Goal: Transaction & Acquisition: Purchase product/service

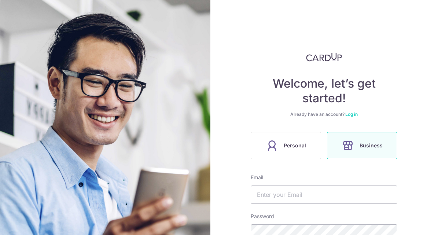
click at [297, 146] on span "Personal" at bounding box center [294, 145] width 22 height 9
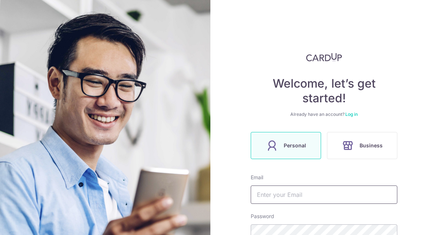
click at [278, 196] on input "text" at bounding box center [323, 194] width 146 height 18
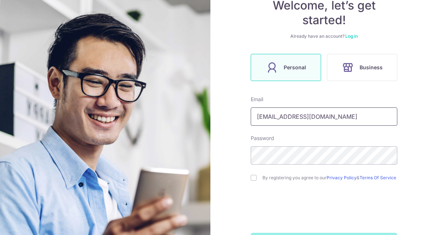
scroll to position [79, 0]
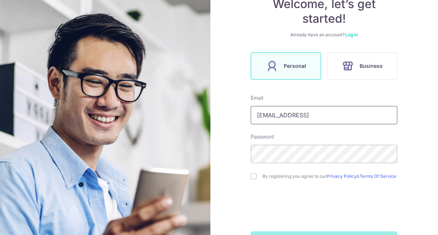
type input "vivienooilm@yahoo.com.sg"
click at [349, 173] on link "Privacy Policy" at bounding box center [341, 175] width 30 height 5
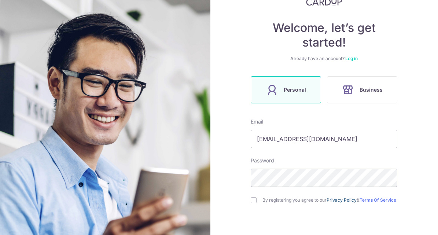
scroll to position [56, 0]
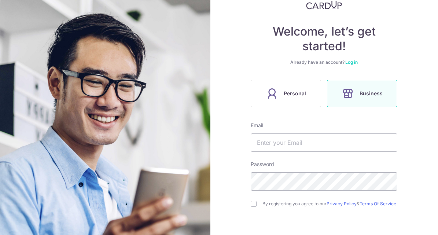
scroll to position [61, 0]
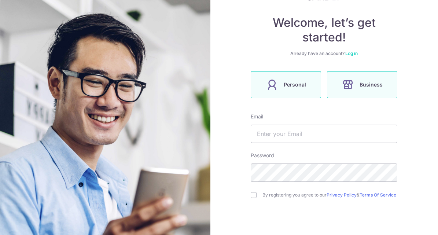
click at [287, 89] on label "Personal" at bounding box center [285, 84] width 70 height 27
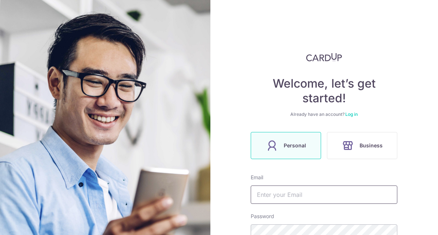
click at [274, 196] on input "text" at bounding box center [323, 194] width 146 height 18
type input "[EMAIL_ADDRESS][DOMAIN_NAME]"
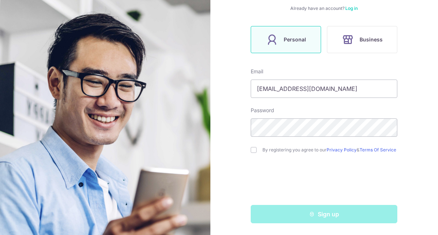
click at [292, 217] on div "Sign up" at bounding box center [323, 214] width 155 height 18
click at [252, 149] on input "checkbox" at bounding box center [253, 150] width 6 height 6
checkbox input "true"
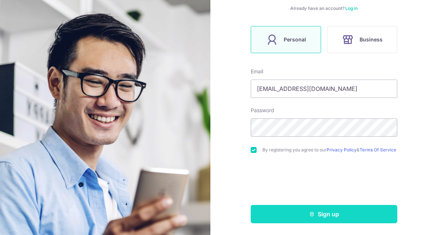
click at [293, 216] on button "Sign up" at bounding box center [323, 214] width 146 height 18
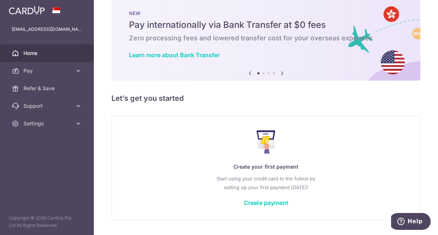
scroll to position [33, 0]
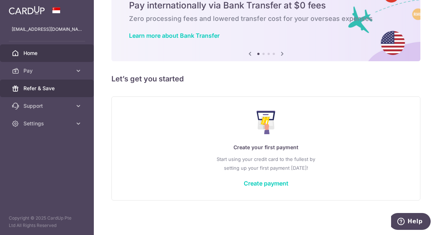
click at [25, 86] on span "Refer & Save" at bounding box center [47, 88] width 48 height 7
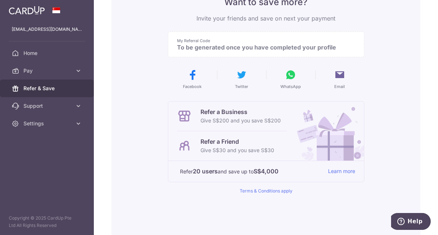
scroll to position [74, 0]
click at [216, 148] on p "Give S$30 and you save S$30" at bounding box center [237, 150] width 74 height 9
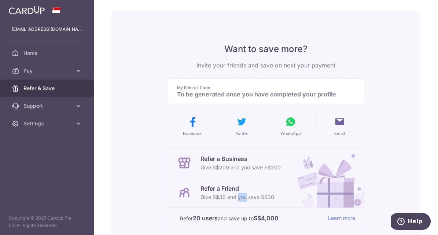
scroll to position [0, 0]
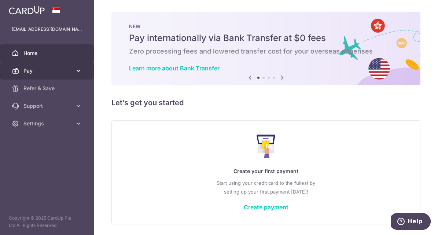
click at [78, 68] on icon at bounding box center [78, 70] width 7 height 7
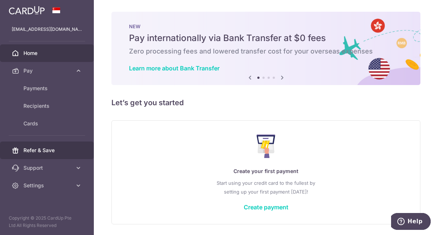
click at [68, 153] on span "Refer & Save" at bounding box center [47, 149] width 48 height 7
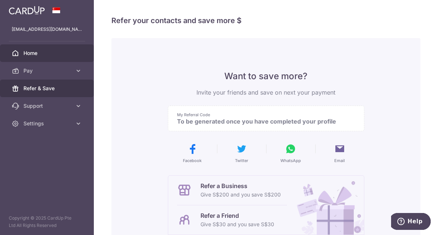
click at [31, 56] on span "Home" at bounding box center [47, 52] width 48 height 7
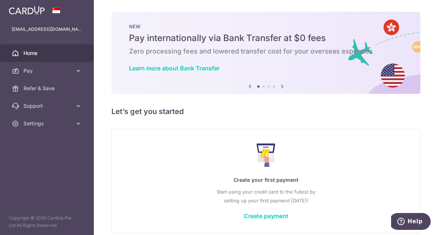
click at [282, 88] on icon at bounding box center [282, 86] width 9 height 9
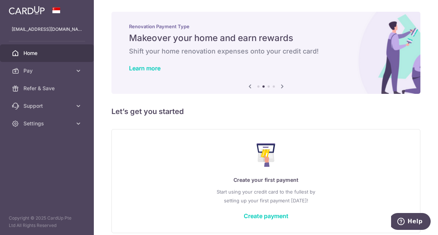
click at [282, 88] on icon at bounding box center [282, 86] width 9 height 9
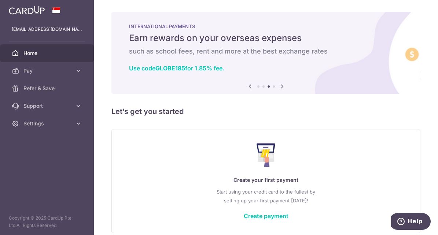
click at [282, 88] on icon at bounding box center [282, 86] width 9 height 9
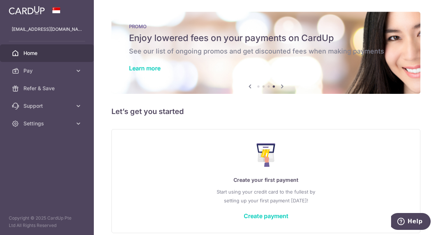
click at [282, 88] on icon at bounding box center [282, 86] width 9 height 9
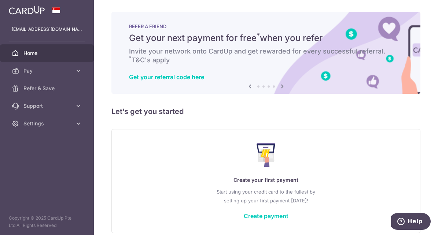
click at [282, 88] on icon at bounding box center [282, 86] width 9 height 9
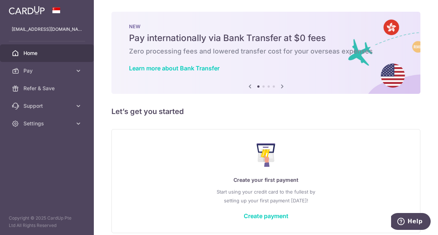
click at [247, 86] on icon at bounding box center [249, 86] width 9 height 9
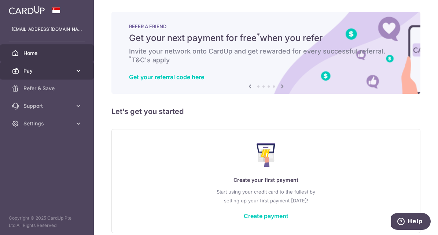
click at [48, 71] on span "Pay" at bounding box center [47, 70] width 48 height 7
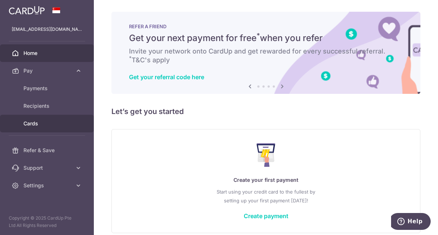
click at [46, 118] on link "Cards" at bounding box center [47, 124] width 94 height 18
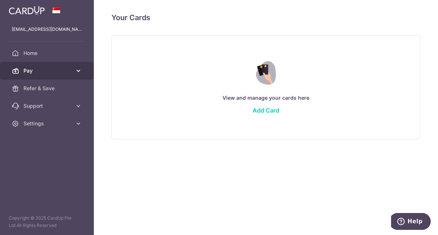
click at [40, 74] on span "Pay" at bounding box center [47, 70] width 48 height 7
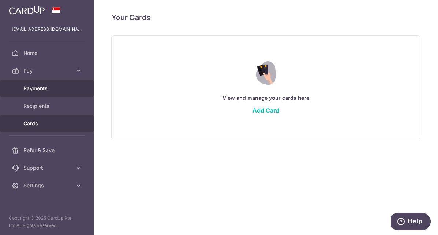
click at [45, 88] on span "Payments" at bounding box center [47, 88] width 48 height 7
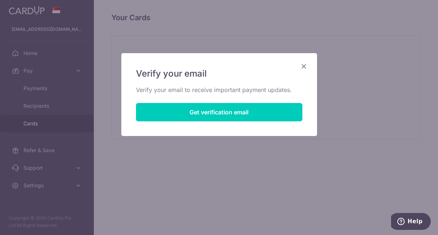
click at [45, 105] on div "Verify your email Verify your email to receive important payment updates. Get v…" at bounding box center [219, 117] width 438 height 235
click at [304, 65] on icon "Close" at bounding box center [303, 66] width 9 height 9
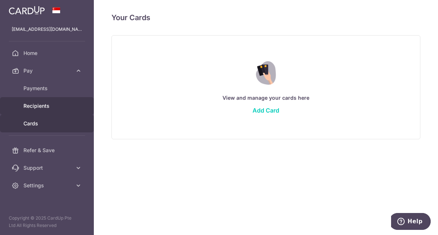
click at [58, 102] on span "Recipients" at bounding box center [47, 105] width 48 height 7
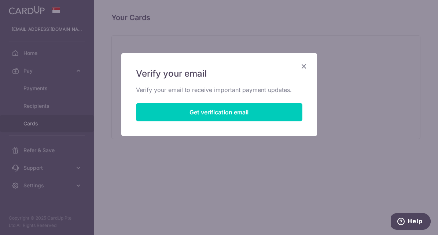
click at [302, 64] on icon "Close" at bounding box center [303, 66] width 9 height 9
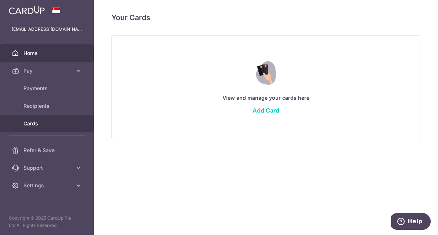
click at [35, 49] on link "Home" at bounding box center [47, 53] width 94 height 18
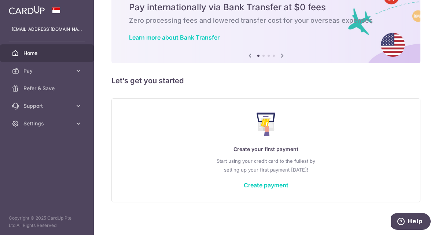
scroll to position [33, 0]
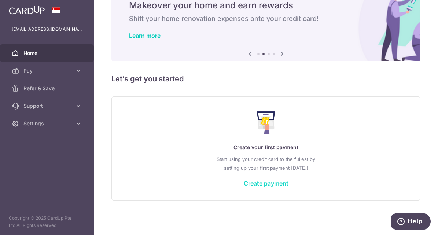
click at [274, 180] on link "Create payment" at bounding box center [266, 182] width 45 height 7
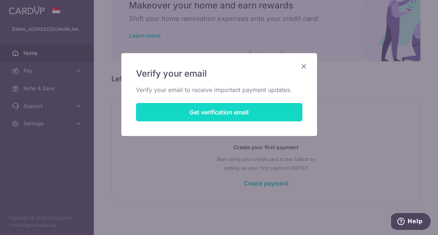
click at [211, 113] on button "Get verification email" at bounding box center [219, 112] width 166 height 18
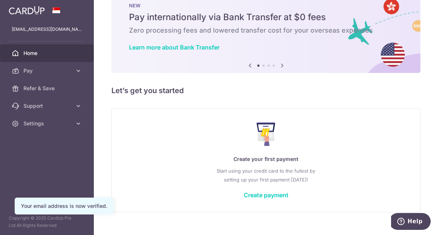
scroll to position [33, 0]
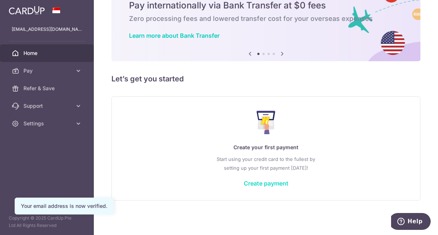
click at [257, 182] on link "Create payment" at bounding box center [266, 182] width 45 height 7
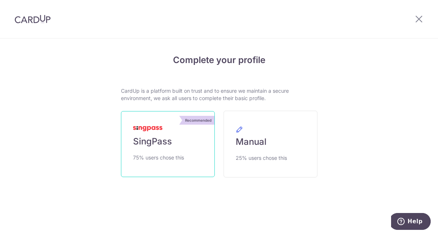
click at [152, 138] on span "SingPass" at bounding box center [152, 141] width 39 height 12
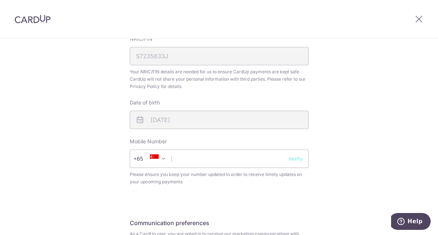
scroll to position [246, 0]
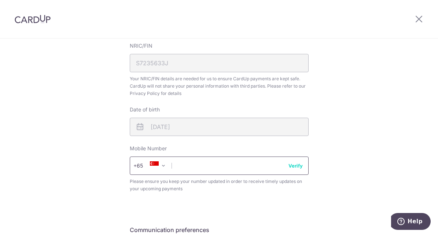
click at [190, 162] on input "text" at bounding box center [219, 165] width 179 height 18
type input "93859960"
select select "65"
click at [161, 162] on span at bounding box center [163, 165] width 9 height 9
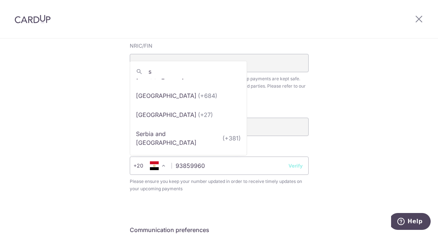
scroll to position [0, 0]
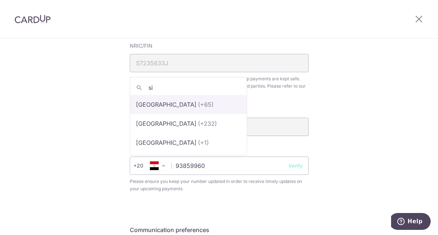
type input "si"
select select "199"
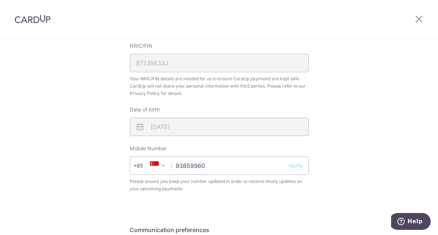
click at [289, 165] on button "Verify" at bounding box center [295, 165] width 14 height 7
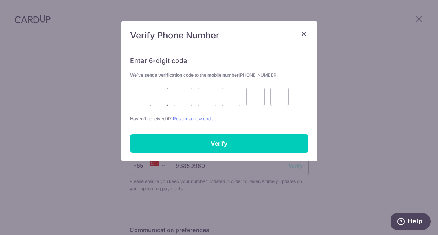
click at [155, 96] on input "text" at bounding box center [158, 97] width 18 height 18
type input "8"
type input "0"
type input "5"
type input "9"
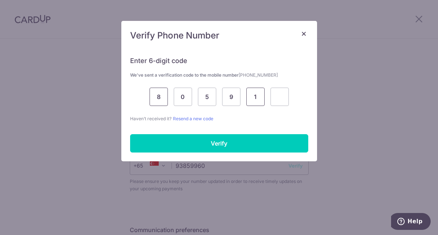
type input "1"
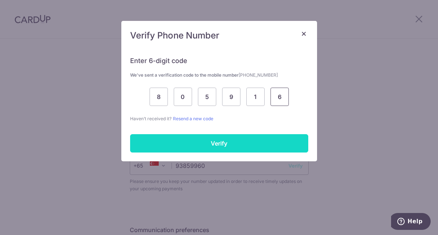
type input "6"
click at [169, 141] on input "Verify" at bounding box center [219, 143] width 178 height 18
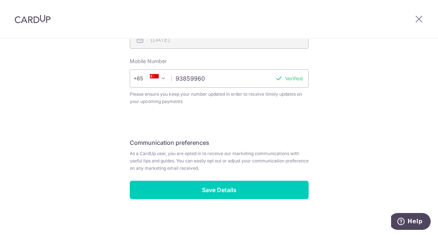
scroll to position [338, 0]
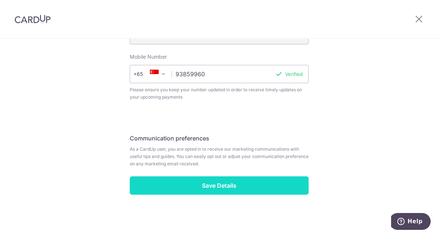
click at [218, 189] on input "Save Details" at bounding box center [219, 185] width 179 height 18
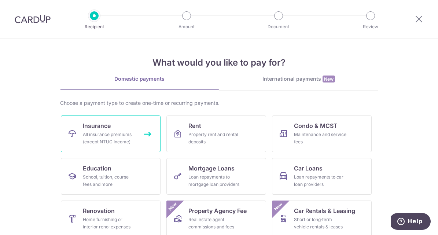
click at [94, 143] on div "All insurance premiums (except NTUC Income)" at bounding box center [109, 138] width 53 height 15
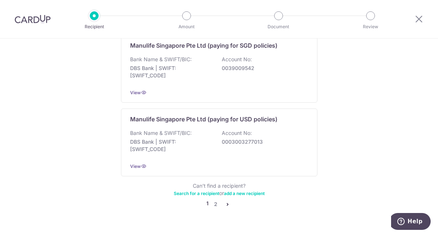
scroll to position [765, 0]
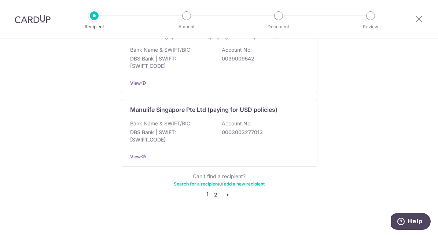
click at [213, 190] on link "2" at bounding box center [215, 194] width 9 height 9
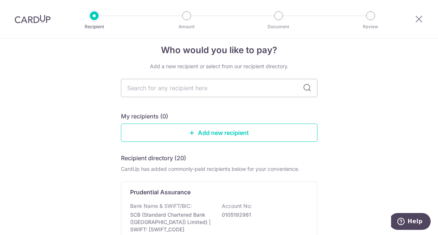
scroll to position [0, 0]
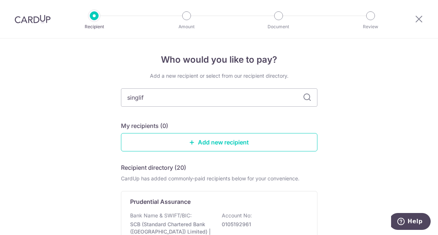
type input "singlife"
type input "sing life ltd"
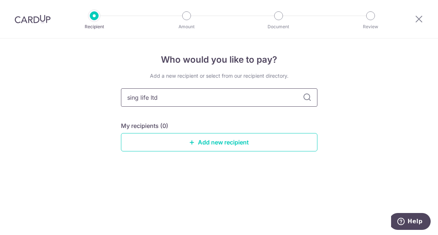
click at [247, 93] on input "sing life ltd" at bounding box center [219, 97] width 196 height 18
click at [308, 95] on icon at bounding box center [306, 97] width 9 height 9
click at [180, 90] on input "sing life ltd" at bounding box center [219, 97] width 196 height 18
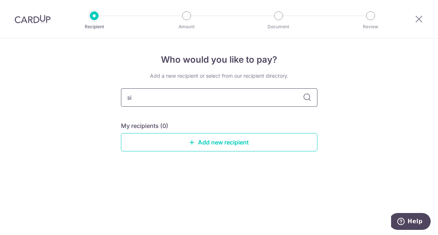
type input "s"
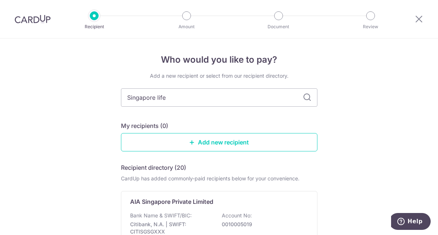
type input "Singapore life l"
type input "Singapore life ltd"
type input "Singapore life"
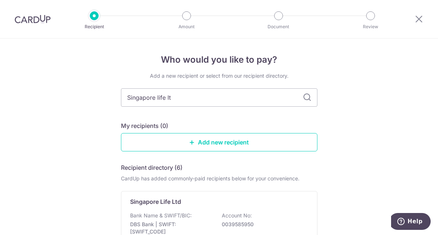
type input "Singapore life ltd"
click at [304, 100] on icon at bounding box center [306, 97] width 9 height 9
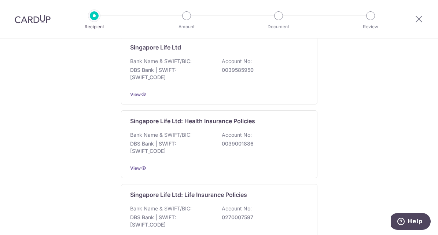
scroll to position [150, 0]
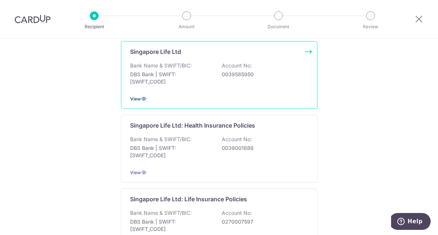
click at [141, 97] on icon at bounding box center [144, 99] width 6 height 6
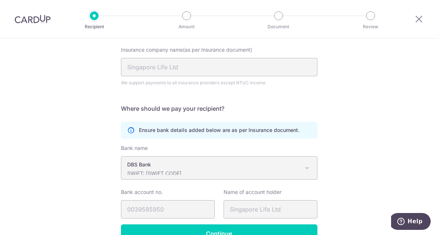
scroll to position [89, 0]
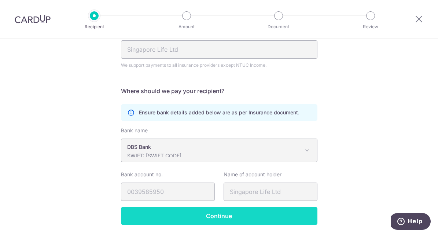
click at [244, 215] on input "Continue" at bounding box center [219, 216] width 196 height 18
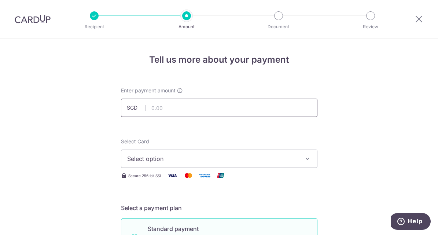
click at [156, 114] on input "text" at bounding box center [219, 108] width 196 height 18
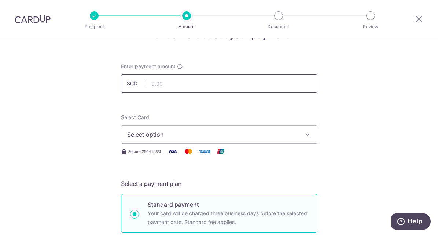
scroll to position [17, 0]
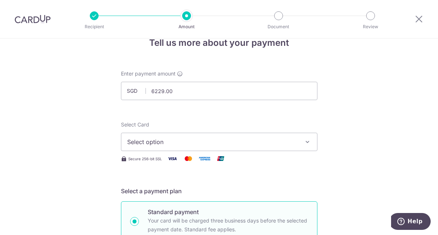
type input "6,229.00"
click at [304, 139] on icon "button" at bounding box center [307, 141] width 7 height 7
click at [282, 164] on span "Add credit card" at bounding box center [225, 162] width 171 height 7
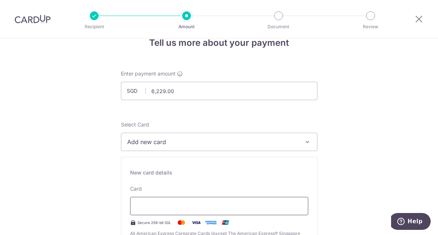
click at [234, 201] on div at bounding box center [219, 206] width 178 height 18
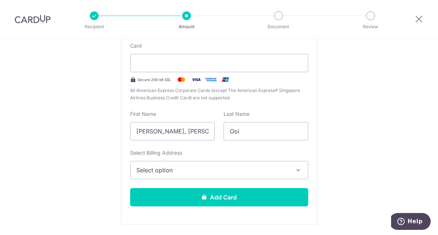
scroll to position [155, 0]
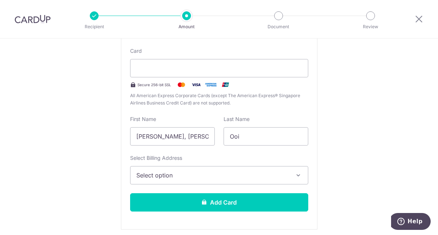
click at [295, 177] on icon "button" at bounding box center [297, 174] width 7 height 7
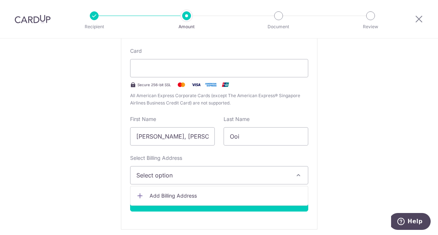
click at [204, 192] on span "Add Billing Address" at bounding box center [225, 195] width 152 height 7
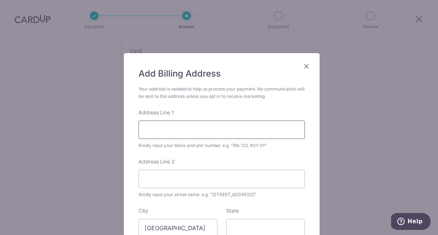
click at [160, 126] on input "Address Line 1" at bounding box center [221, 129] width 166 height 18
click at [178, 130] on input "56 flora drive #06-25" at bounding box center [221, 129] width 166 height 18
type input "56 #06-25"
click at [153, 174] on input "Address Line 2" at bounding box center [221, 179] width 166 height 18
type input "Flora drive"
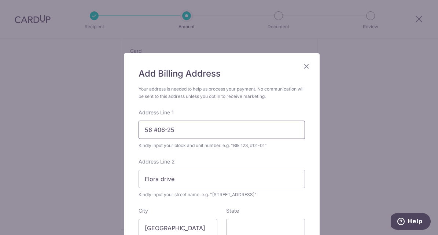
click at [149, 130] on input "56 #06-25" at bounding box center [221, 129] width 166 height 18
click at [144, 130] on input "56 #06-25" at bounding box center [221, 129] width 166 height 18
click at [142, 130] on input "56 #06-25" at bounding box center [221, 129] width 166 height 18
type input "blk 56 #06-25"
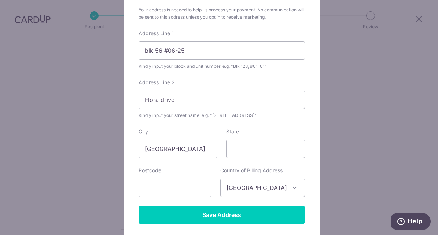
scroll to position [96, 0]
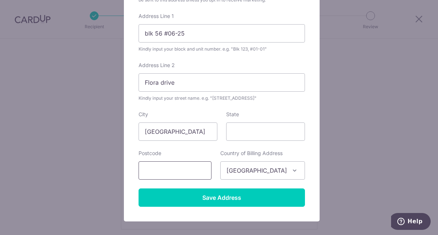
click at [197, 172] on input "text" at bounding box center [174, 170] width 73 height 18
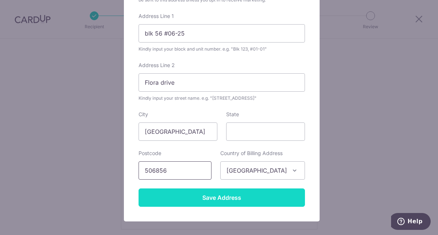
type input "506856"
click at [206, 198] on input "Save Address" at bounding box center [221, 197] width 166 height 18
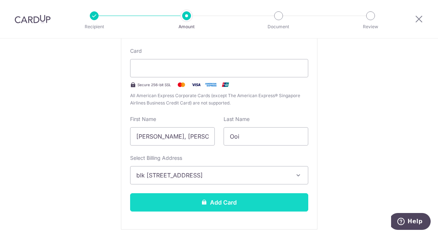
click at [215, 200] on button "Add Card" at bounding box center [219, 202] width 178 height 18
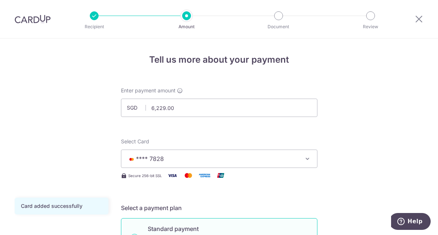
drag, startPoint x: 434, startPoint y: 96, endPoint x: 434, endPoint y: 82, distance: 13.5
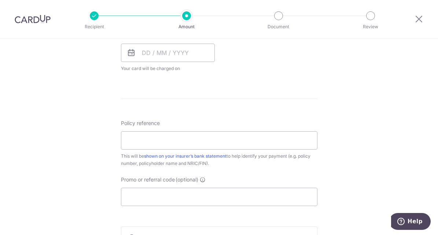
scroll to position [357, 0]
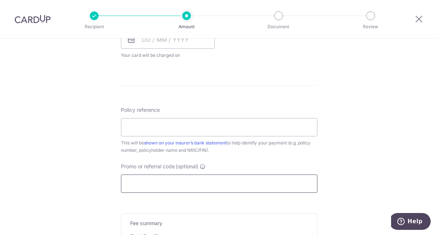
click at [179, 181] on input "Promo or referral code (optional)" at bounding box center [219, 183] width 196 height 18
click at [174, 182] on input "Promo or referral code (optional)" at bounding box center [219, 183] width 196 height 18
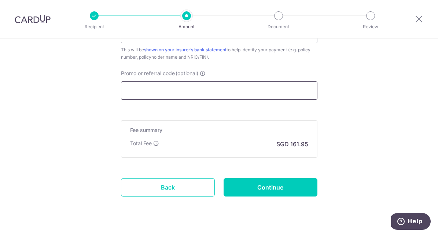
scroll to position [450, 0]
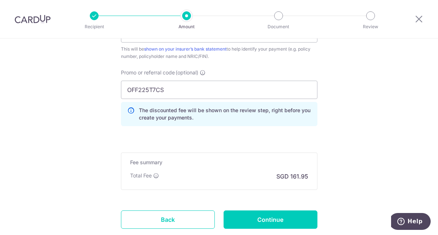
click at [128, 109] on icon at bounding box center [130, 114] width 7 height 15
click at [169, 94] on input "OFF225T7CS" at bounding box center [219, 90] width 196 height 18
click at [153, 90] on input "OFF225T7CS" at bounding box center [219, 90] width 196 height 18
click at [162, 90] on input "OFF225T&CS" at bounding box center [219, 90] width 196 height 18
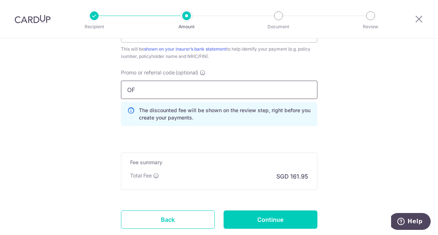
type input "O"
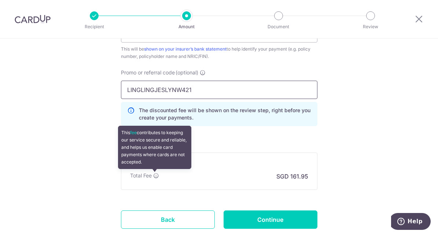
type input "LINGLINGJESLYNW421"
click at [155, 176] on icon at bounding box center [156, 175] width 6 height 6
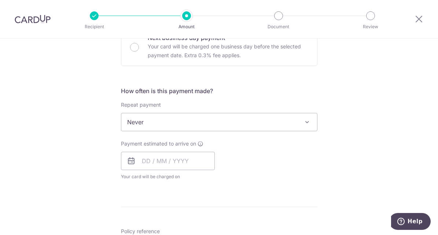
scroll to position [241, 0]
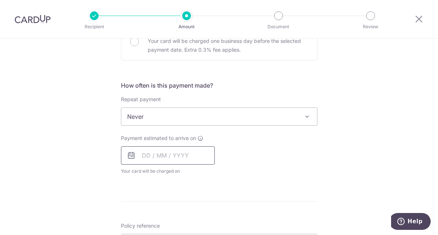
click at [141, 153] on input "text" at bounding box center [168, 155] width 94 height 18
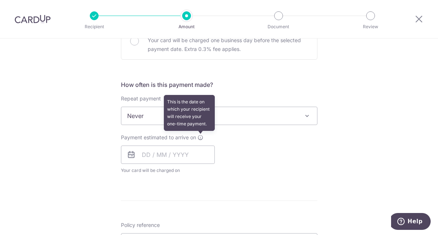
click at [198, 135] on icon at bounding box center [200, 137] width 6 height 6
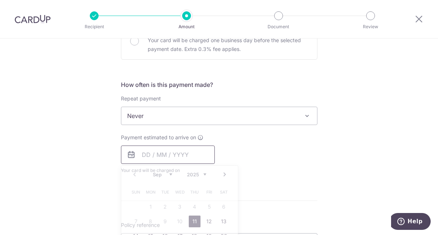
click at [147, 157] on input "text" at bounding box center [168, 154] width 94 height 18
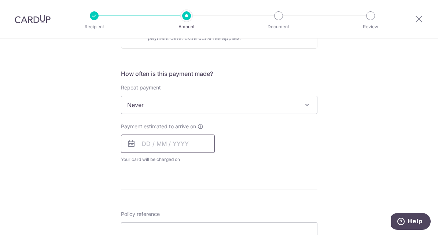
scroll to position [253, 0]
click at [194, 141] on input "text" at bounding box center [168, 143] width 94 height 18
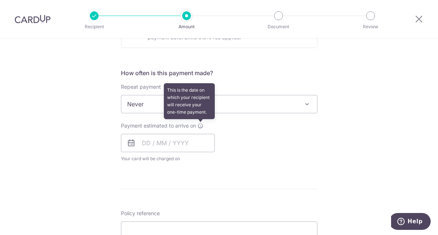
click at [198, 126] on icon at bounding box center [200, 126] width 6 height 6
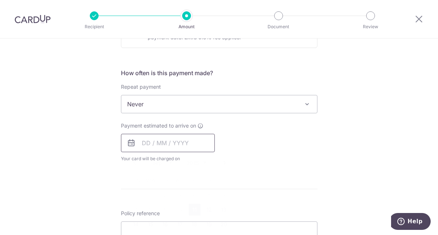
click at [200, 137] on input "text" at bounding box center [168, 143] width 94 height 18
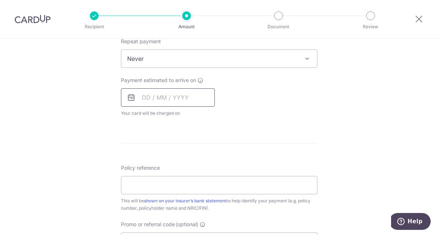
scroll to position [300, 0]
click at [266, 111] on div "Payment estimated to arrive on Prev Next Sep Oct Nov Dec 2025 2026 2027 2028 20…" at bounding box center [218, 95] width 205 height 40
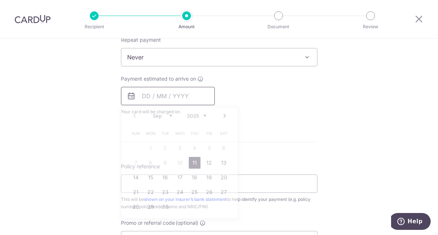
click at [140, 97] on input "text" at bounding box center [168, 96] width 94 height 18
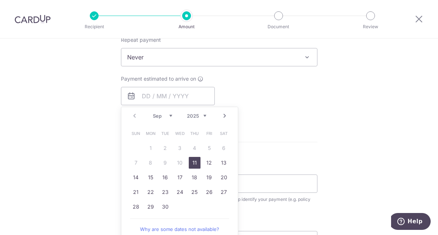
click at [194, 163] on link "11" at bounding box center [195, 163] width 12 height 12
type input "11/09/2025"
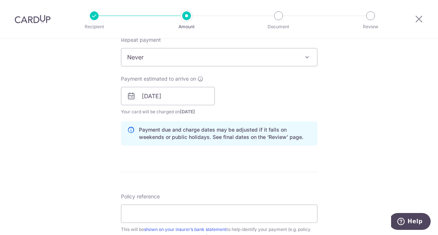
click at [194, 163] on form "Enter payment amount SGD 6,229.00 6229.00 Card added successfully Select Card *…" at bounding box center [219, 108] width 196 height 643
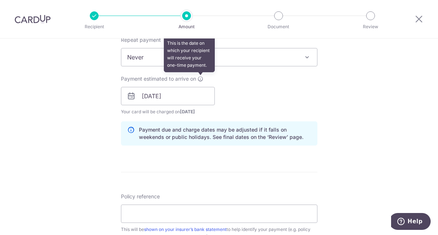
click at [197, 79] on icon at bounding box center [200, 79] width 6 height 6
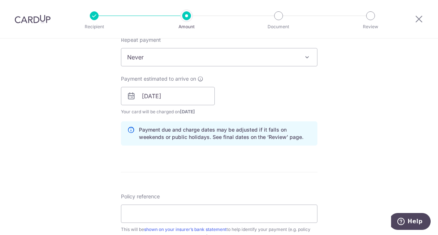
click at [127, 95] on icon at bounding box center [131, 96] width 9 height 9
click at [145, 94] on input "11/09/2025" at bounding box center [168, 96] width 94 height 18
click at [216, 89] on div "Payment estimated to arrive on 11/09/2025 Prev Next Sep Oct Nov Dec 2025 2026 2…" at bounding box center [167, 95] width 103 height 40
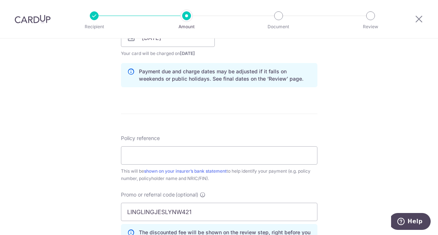
scroll to position [357, 0]
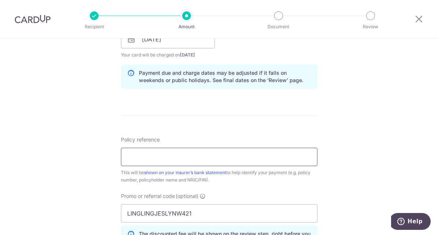
click at [212, 154] on input "Policy reference" at bounding box center [219, 157] width 196 height 18
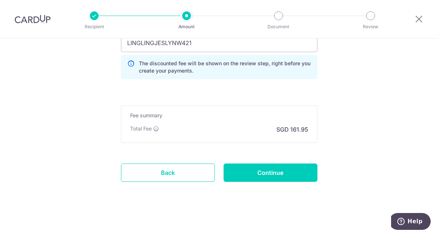
scroll to position [529, 0]
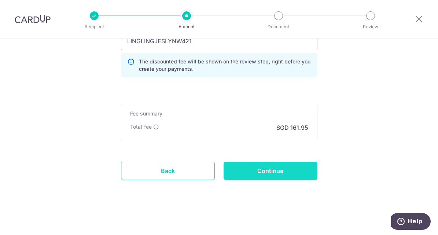
type input "83813351"
click at [255, 171] on input "Continue" at bounding box center [270, 170] width 94 height 18
type input "Create Schedule"
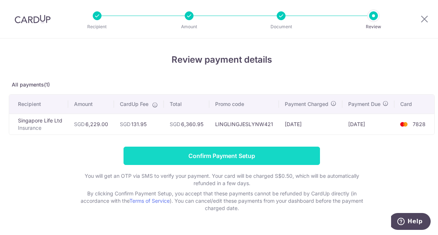
click at [216, 154] on input "Confirm Payment Setup" at bounding box center [221, 155] width 196 height 18
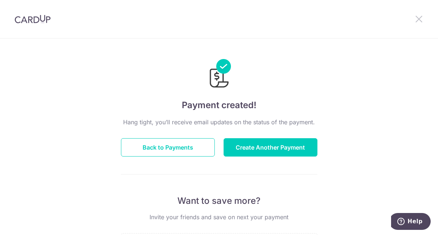
click at [417, 18] on icon at bounding box center [418, 18] width 9 height 9
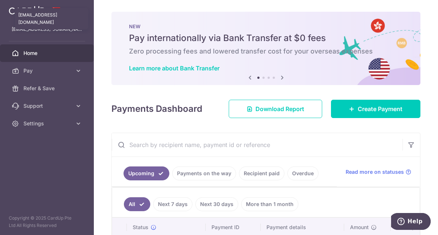
click at [39, 29] on p "vivienooilm@yahoo.com.sg" at bounding box center [47, 29] width 70 height 7
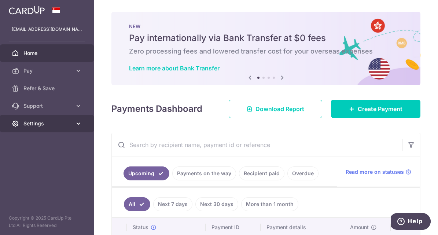
click at [70, 123] on span "Settings" at bounding box center [47, 123] width 48 height 7
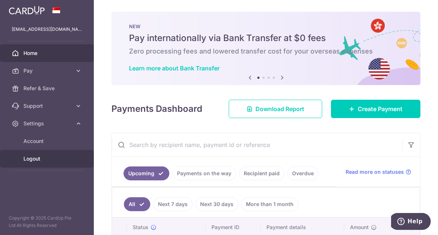
click at [34, 155] on span "Logout" at bounding box center [47, 158] width 48 height 7
